Goal: Task Accomplishment & Management: Use online tool/utility

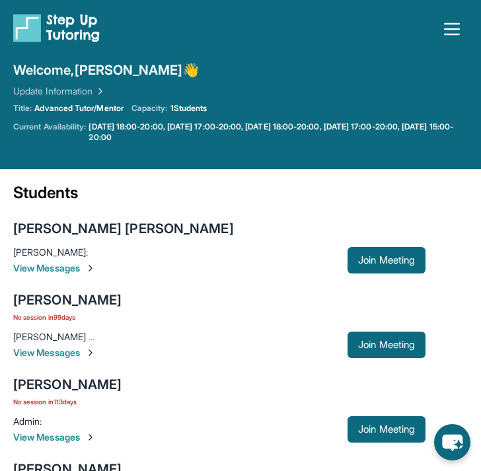
scroll to position [63, 0]
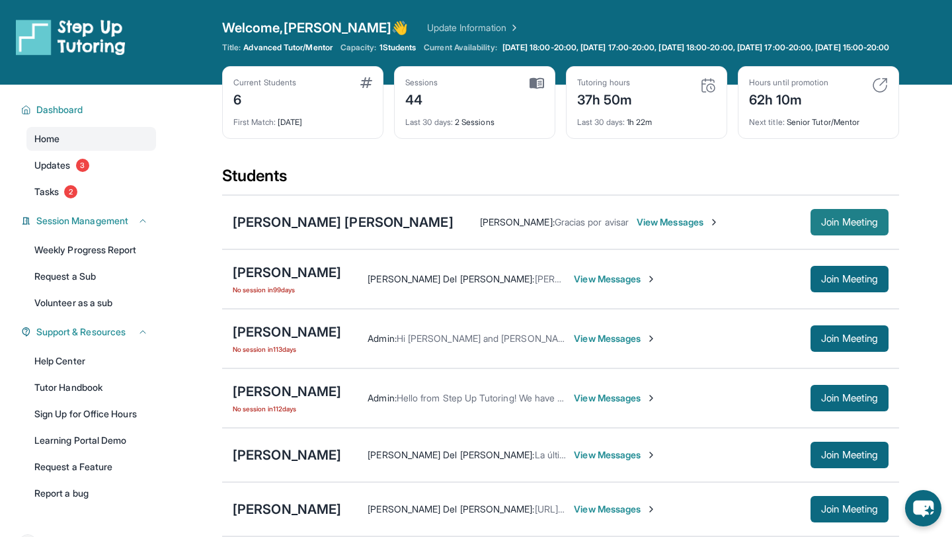
click at [480, 226] on span "Join Meeting" at bounding box center [849, 222] width 57 height 8
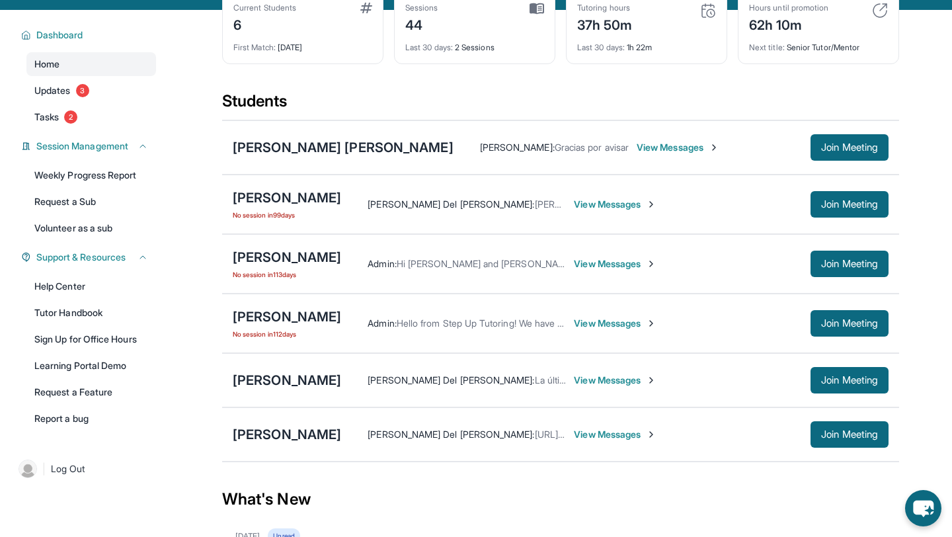
scroll to position [73, 0]
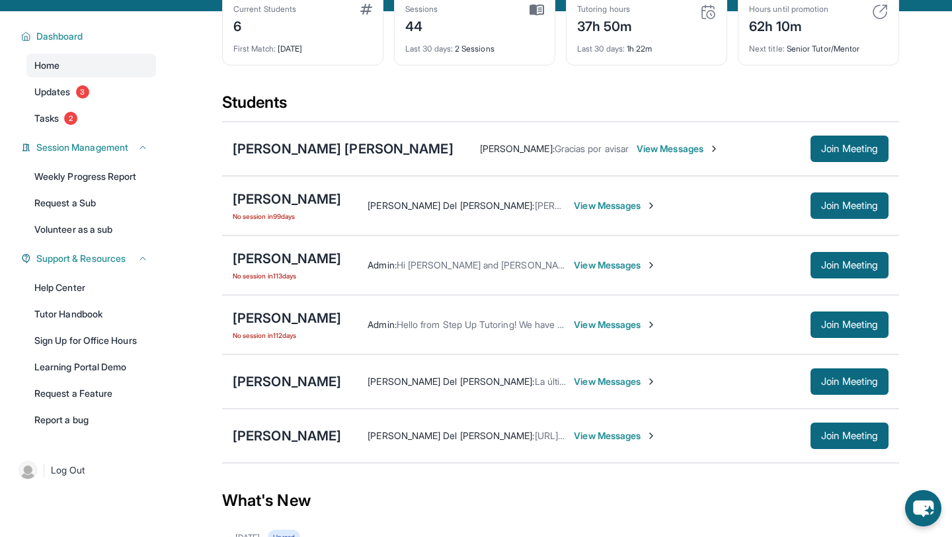
click at [480, 135] on div "[PERSON_NAME] [PERSON_NAME] [PERSON_NAME] : Gracias por avisar View Messages Jo…" at bounding box center [560, 149] width 677 height 54
click at [480, 151] on button "Join Meeting" at bounding box center [849, 148] width 78 height 26
click at [272, 445] on div "[PERSON_NAME]" at bounding box center [287, 435] width 108 height 19
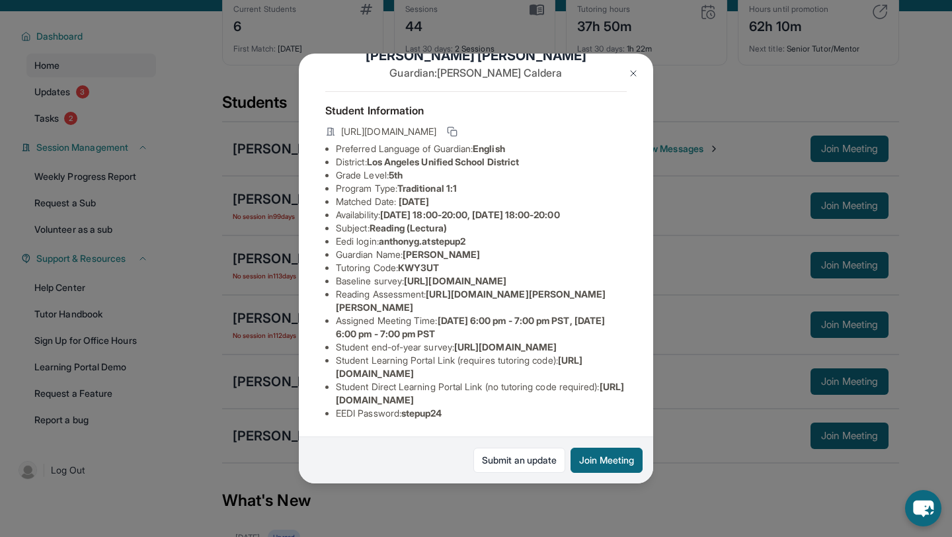
scroll to position [48, 0]
click at [480, 79] on button at bounding box center [633, 73] width 26 height 26
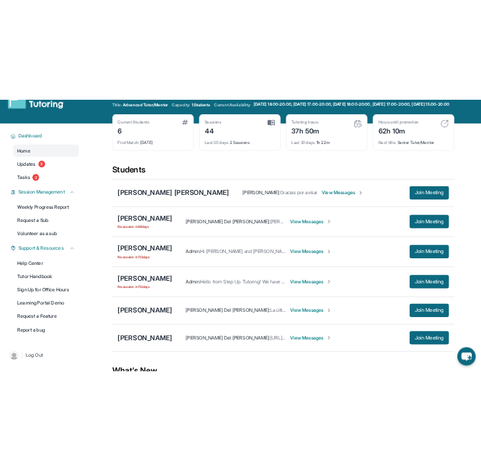
scroll to position [0, 0]
